Goal: Navigation & Orientation: Find specific page/section

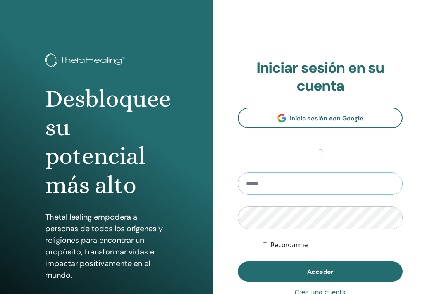
type input "**********"
click at [320, 271] on button "Acceder" at bounding box center [320, 271] width 164 height 20
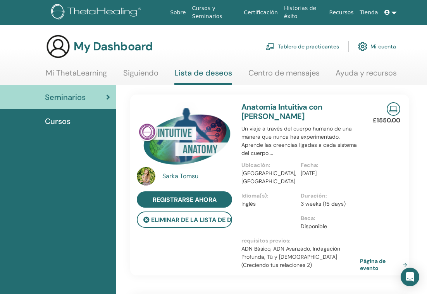
click at [62, 117] on span "Cursos" at bounding box center [58, 121] width 26 height 12
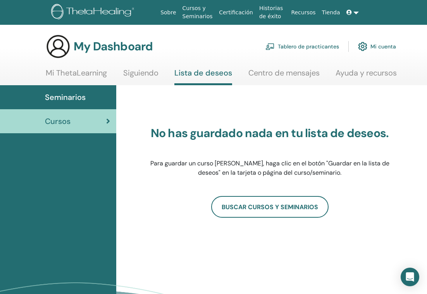
click at [52, 69] on link "Mi ThetaLearning" at bounding box center [76, 75] width 61 height 15
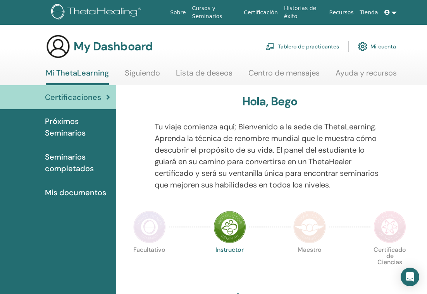
click at [193, 73] on link "Lista de deseos" at bounding box center [204, 75] width 57 height 15
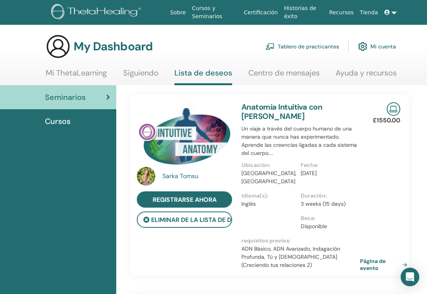
click at [68, 77] on link "Mi ThetaLearning" at bounding box center [76, 75] width 61 height 15
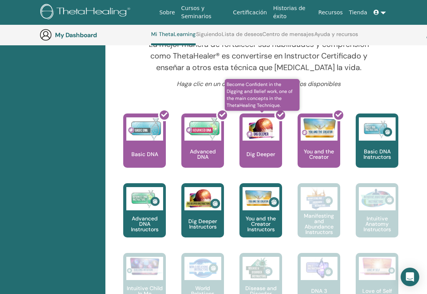
scroll to position [283, 12]
